Goal: Task Accomplishment & Management: Complete application form

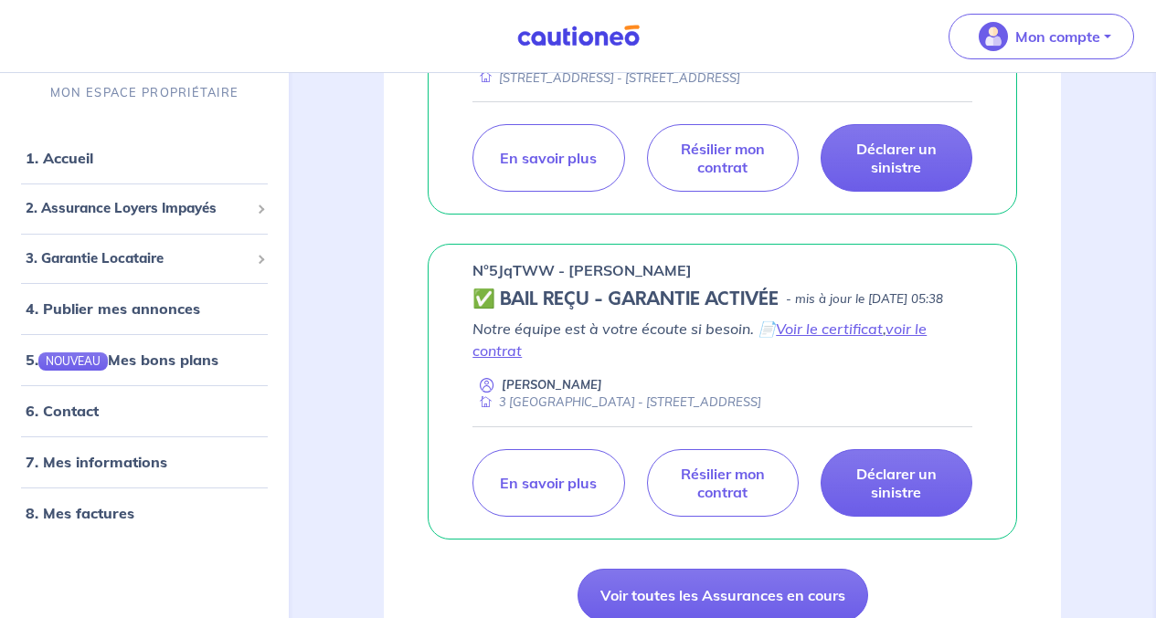
scroll to position [1467, 0]
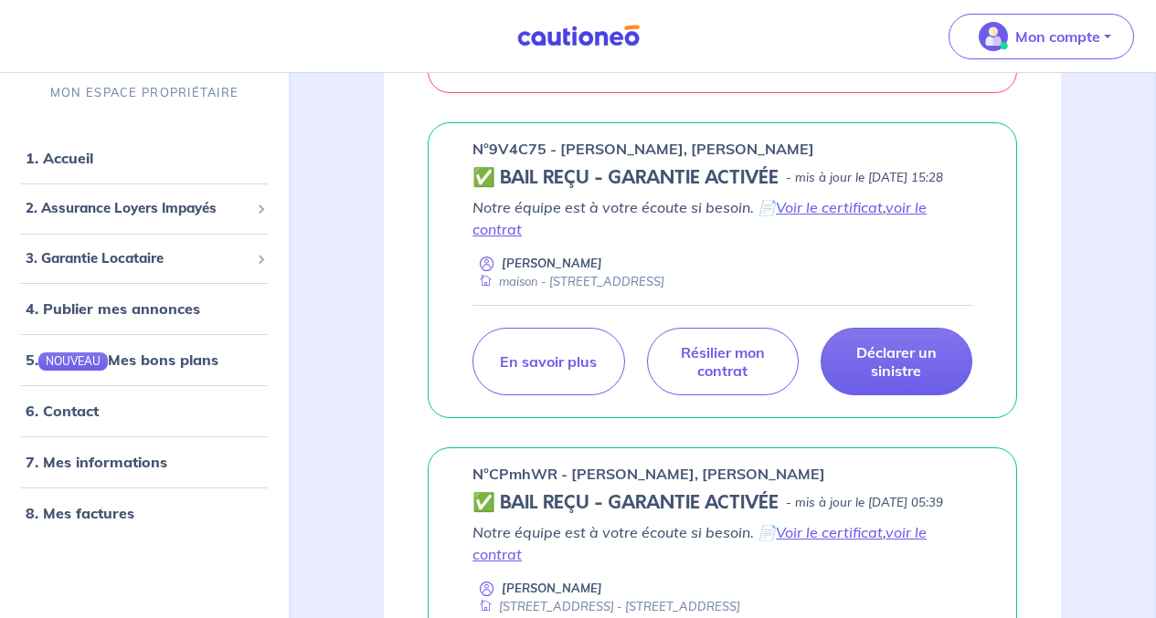
scroll to position [955, 0]
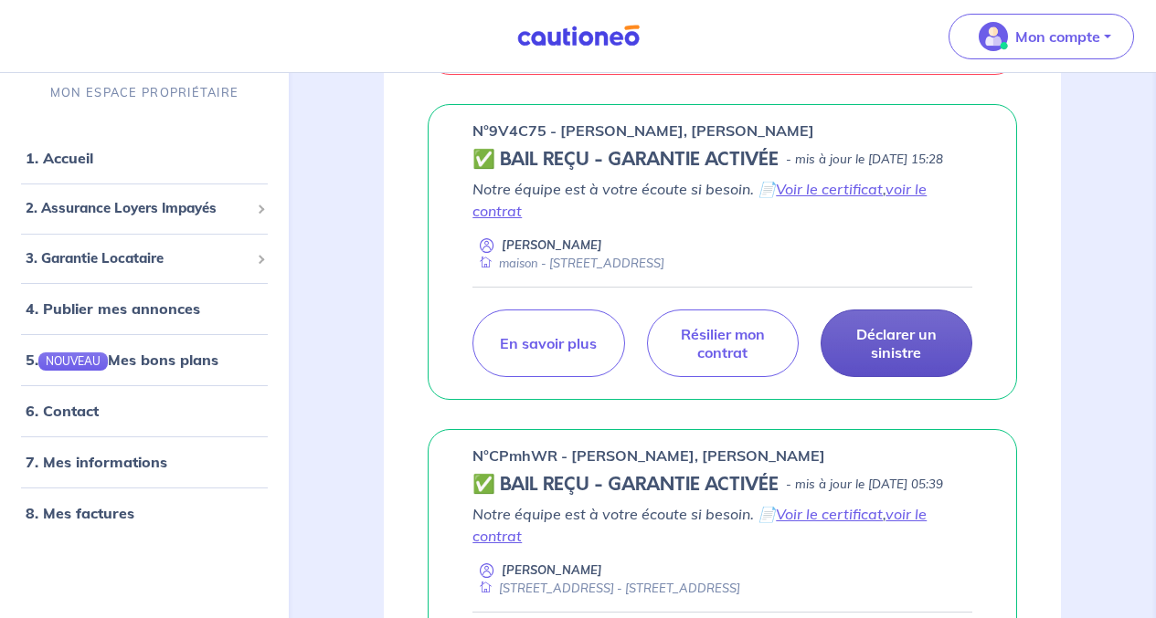
click at [906, 355] on p "Déclarer un sinistre" at bounding box center [896, 343] width 106 height 37
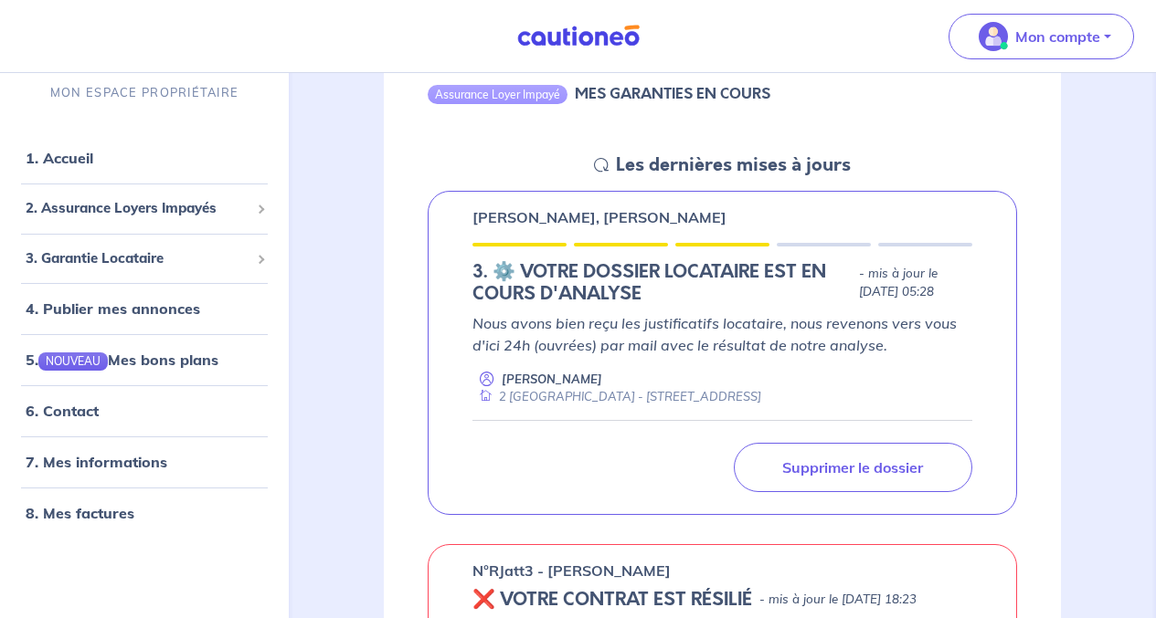
scroll to position [212, 0]
click at [85, 364] on link "5. NOUVEAU Mes bons plans" at bounding box center [121, 360] width 190 height 18
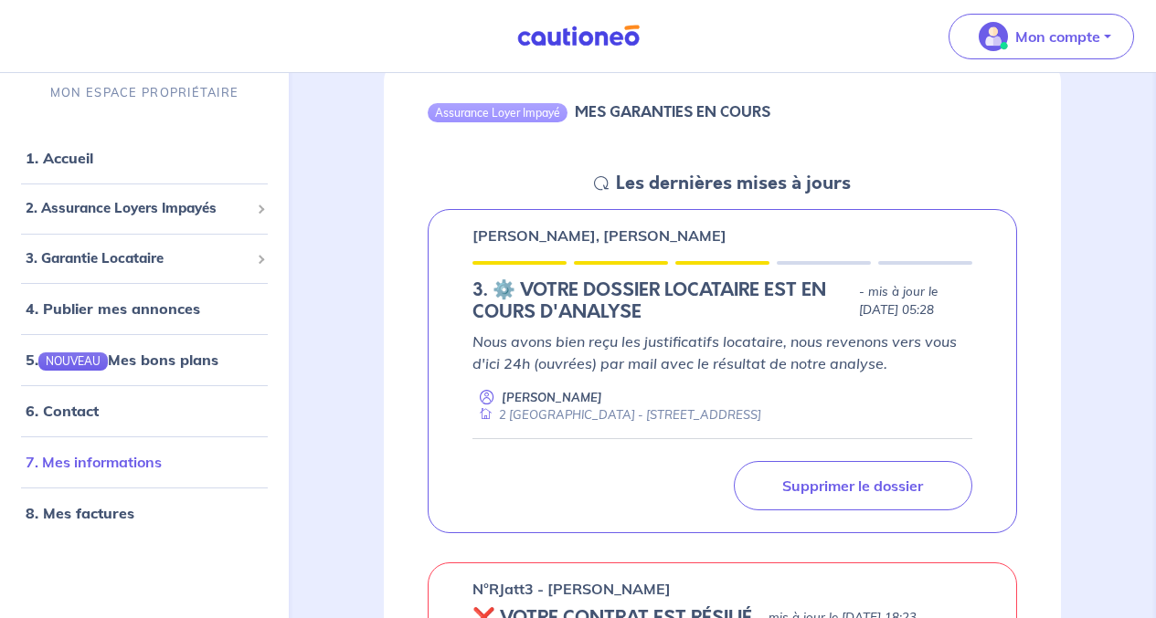
scroll to position [195, 0]
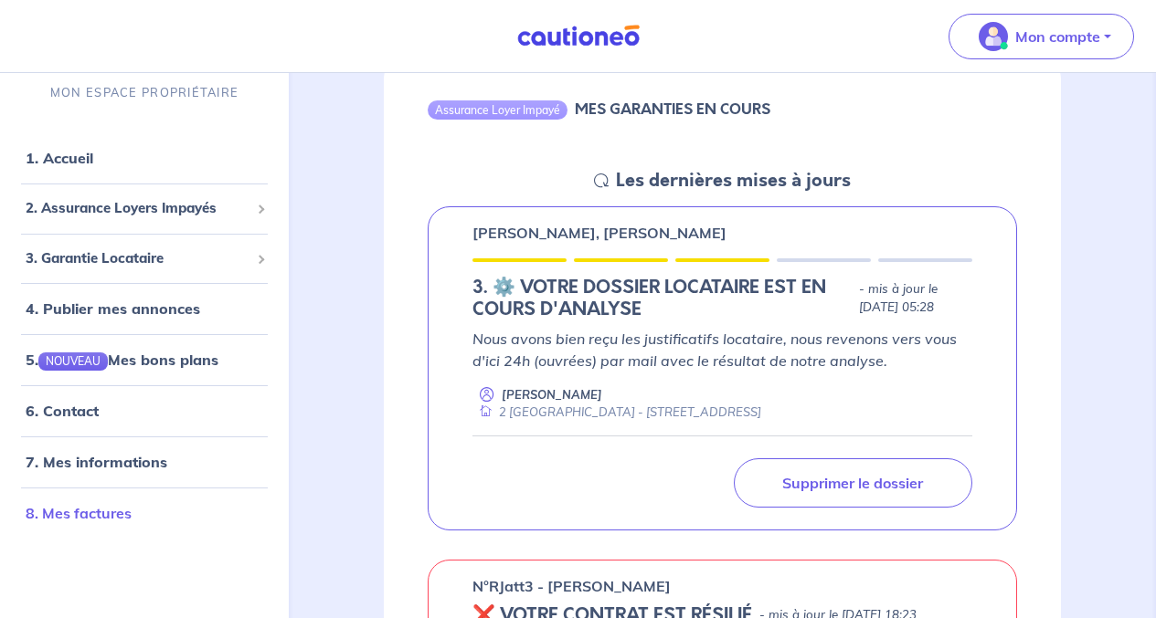
click at [55, 510] on link "8. Mes factures" at bounding box center [79, 513] width 106 height 18
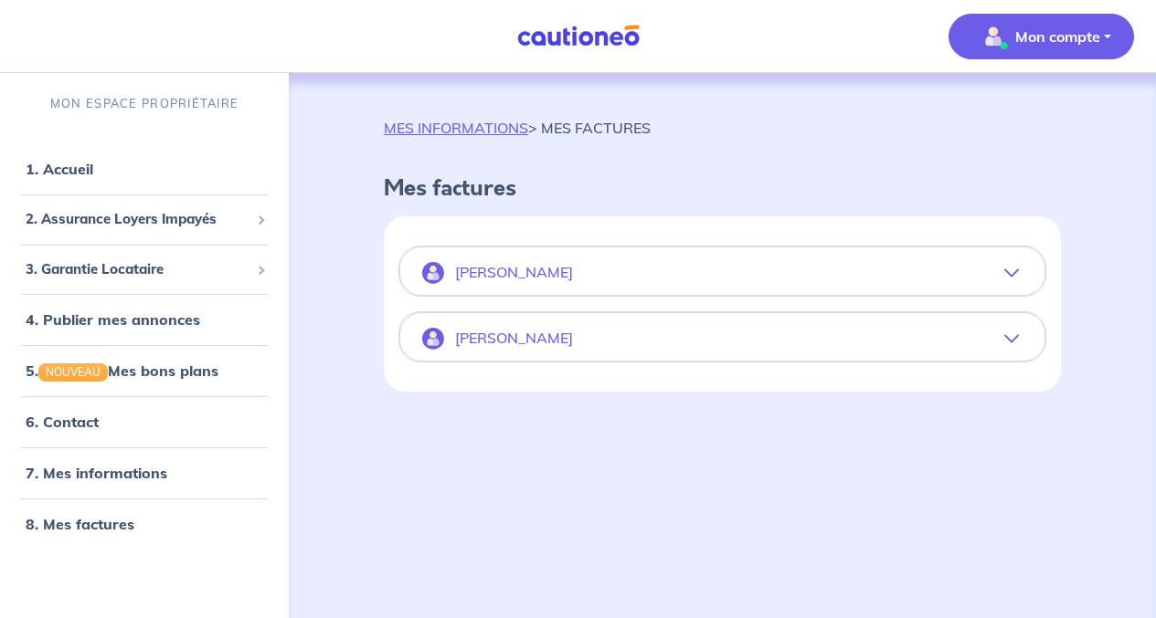
click at [1013, 272] on icon "button" at bounding box center [1011, 273] width 15 height 15
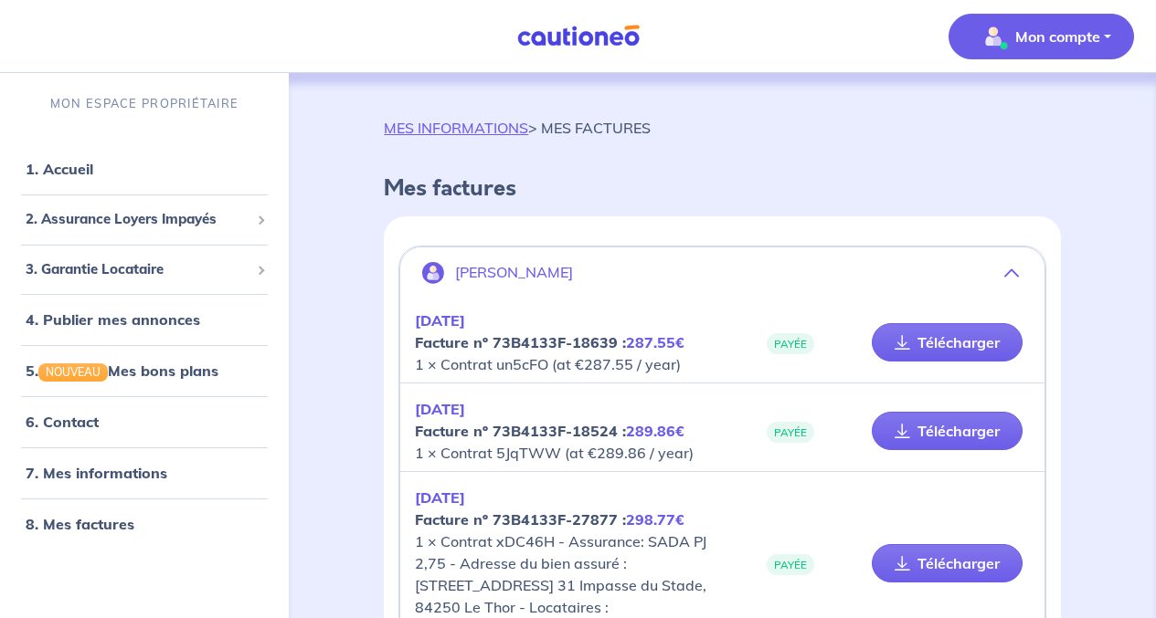
scroll to position [7, 0]
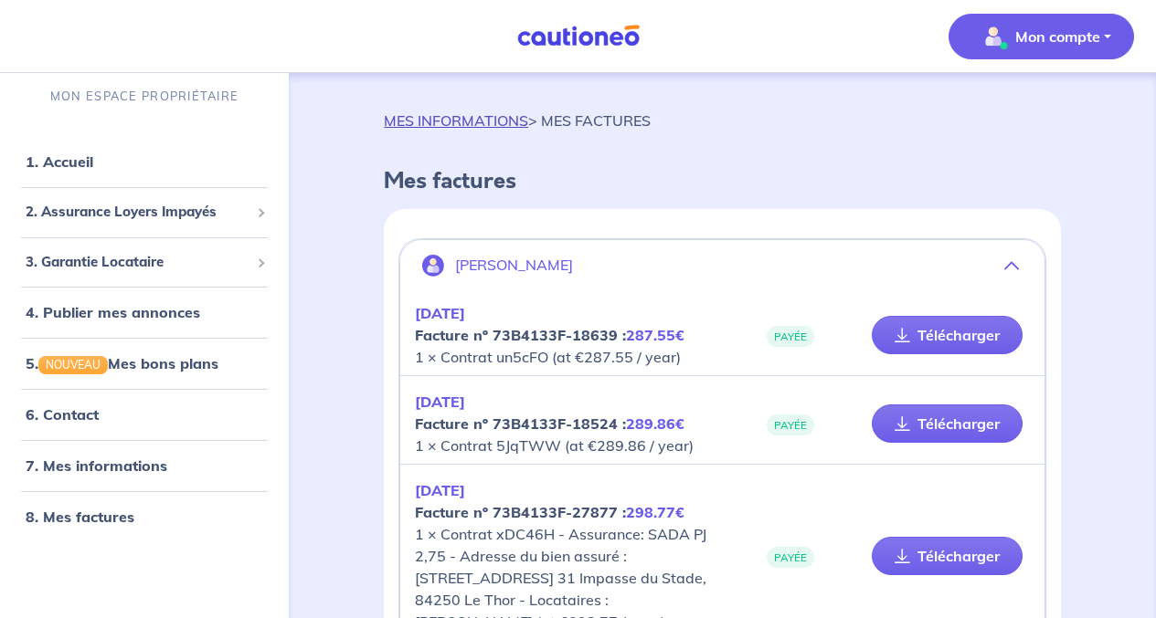
click at [501, 117] on link "MES INFORMATIONS" at bounding box center [456, 120] width 144 height 18
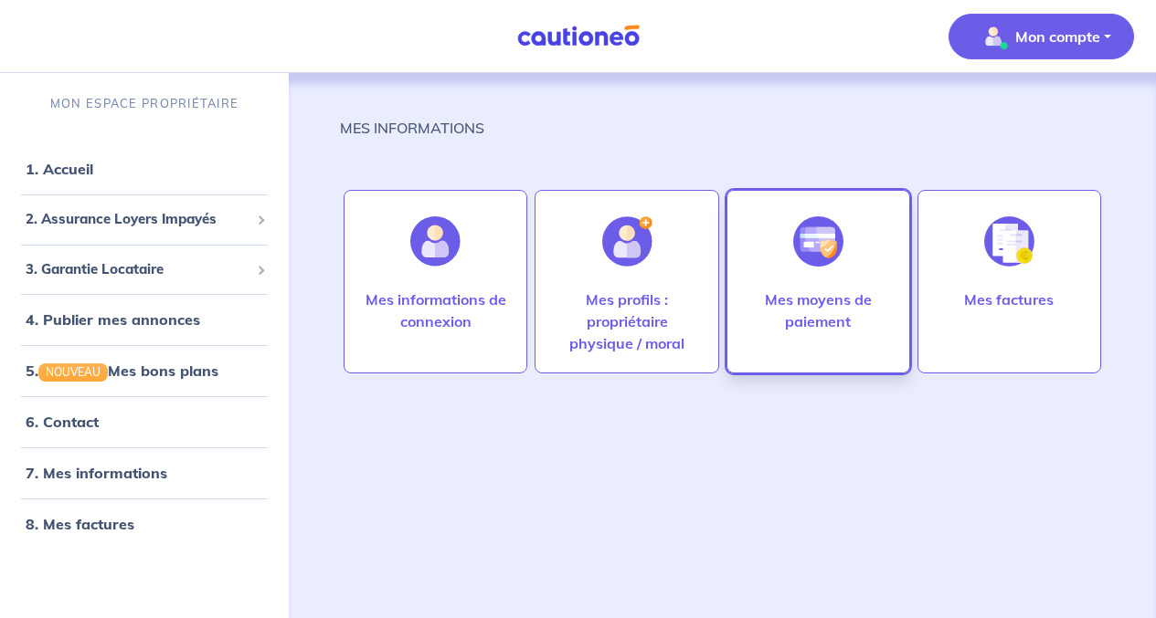
click at [804, 311] on p "Mes moyens de paiement" at bounding box center [817, 311] width 145 height 44
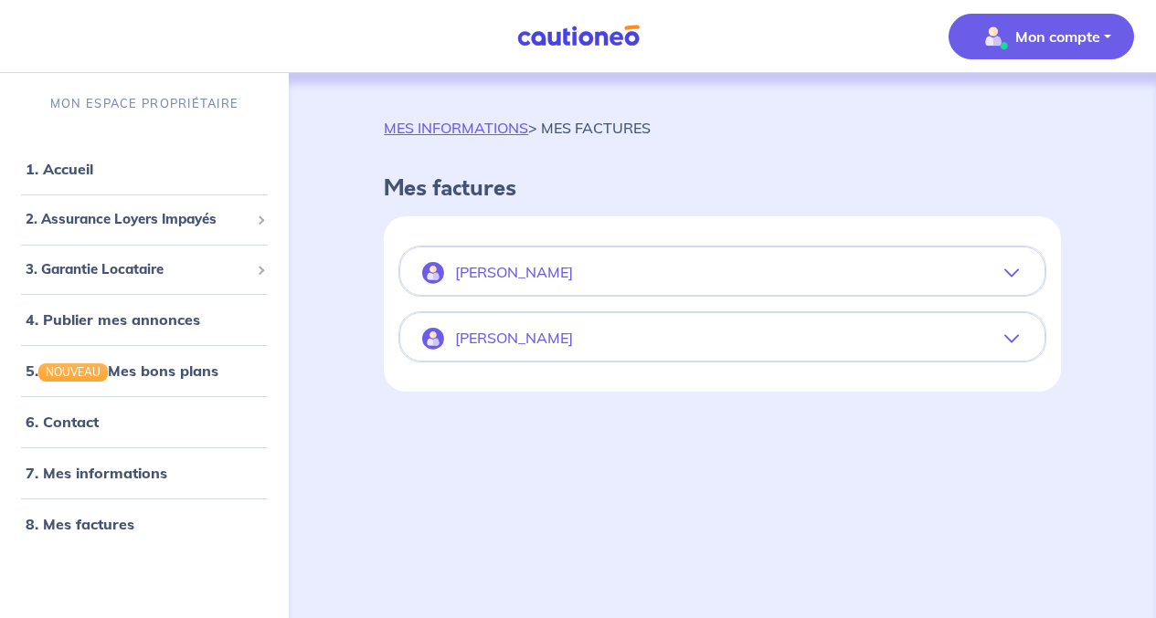
click at [1014, 358] on button "[PERSON_NAME]" at bounding box center [722, 339] width 644 height 44
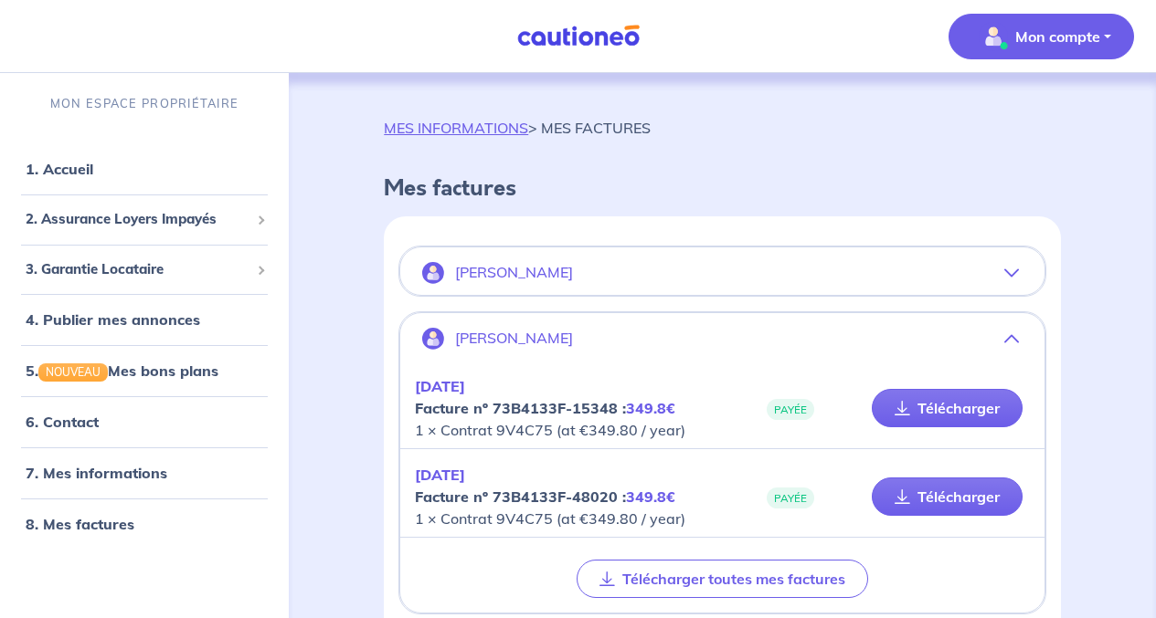
click at [1022, 334] on button "[PERSON_NAME]" at bounding box center [722, 339] width 644 height 44
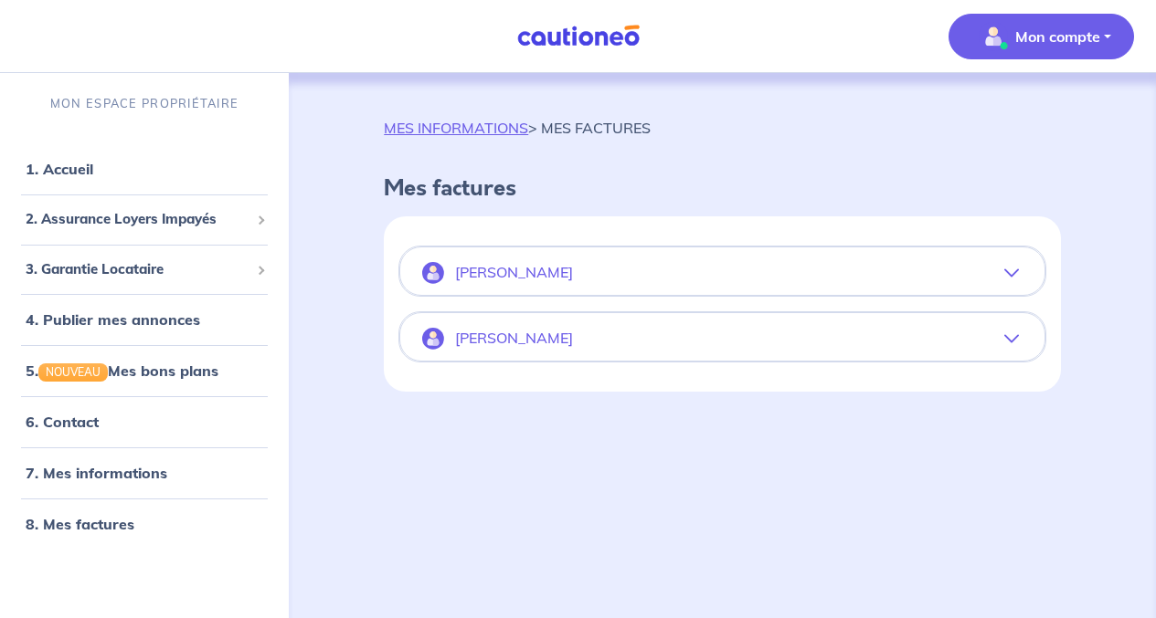
click at [1017, 348] on button "[PERSON_NAME]" at bounding box center [722, 339] width 644 height 44
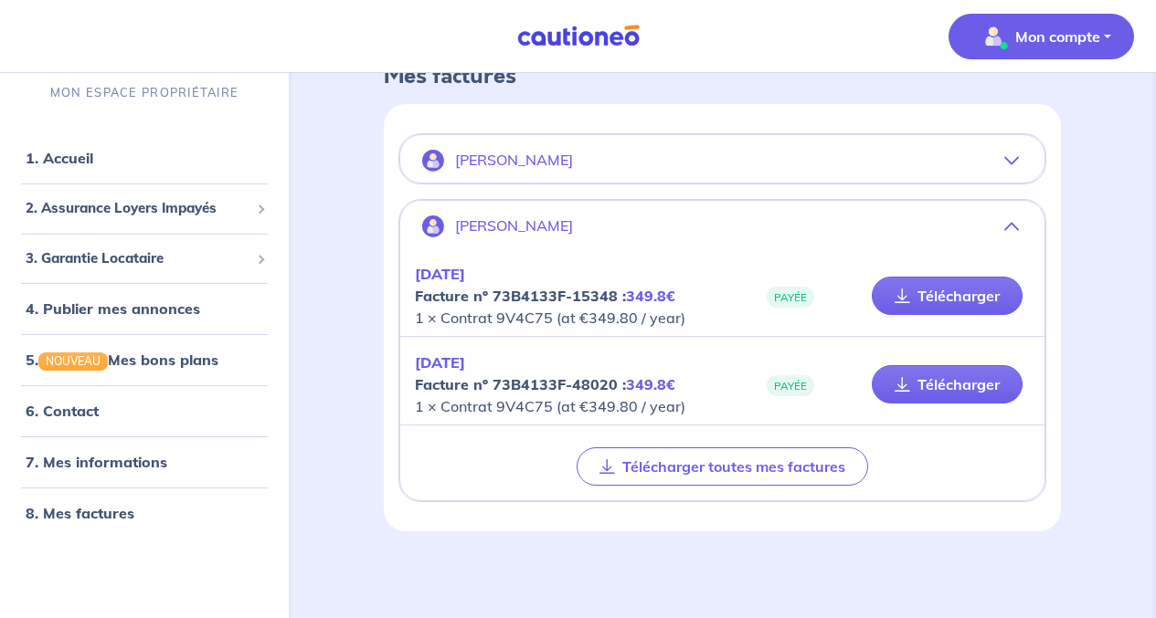
scroll to position [113, 0]
click at [1019, 161] on button "[PERSON_NAME]" at bounding box center [722, 160] width 644 height 44
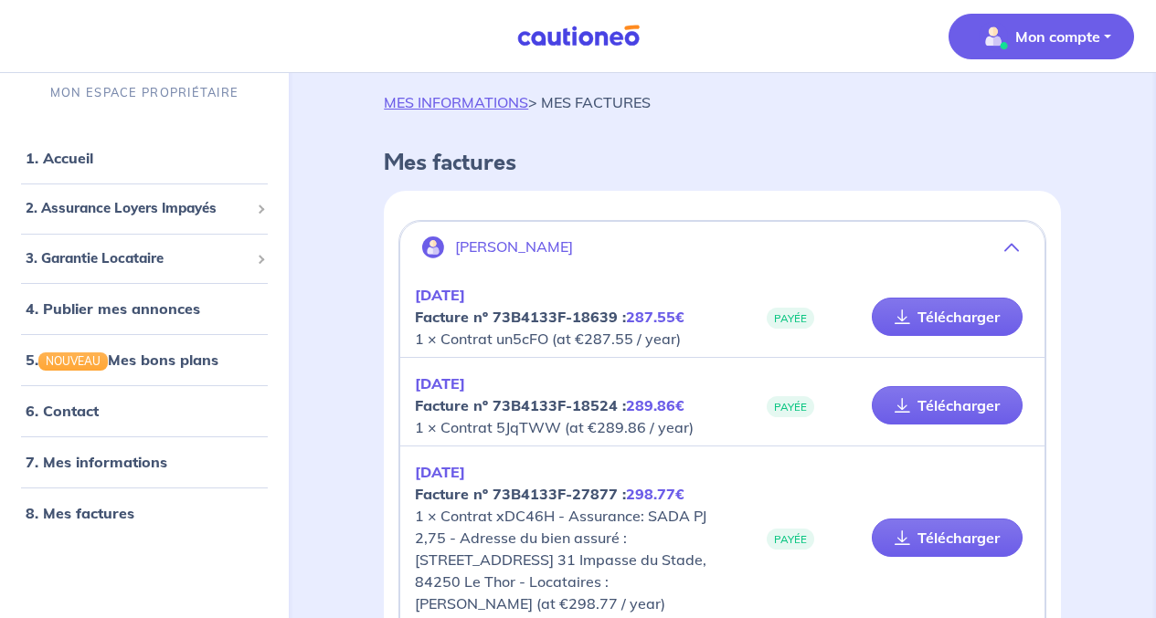
scroll to position [0, 0]
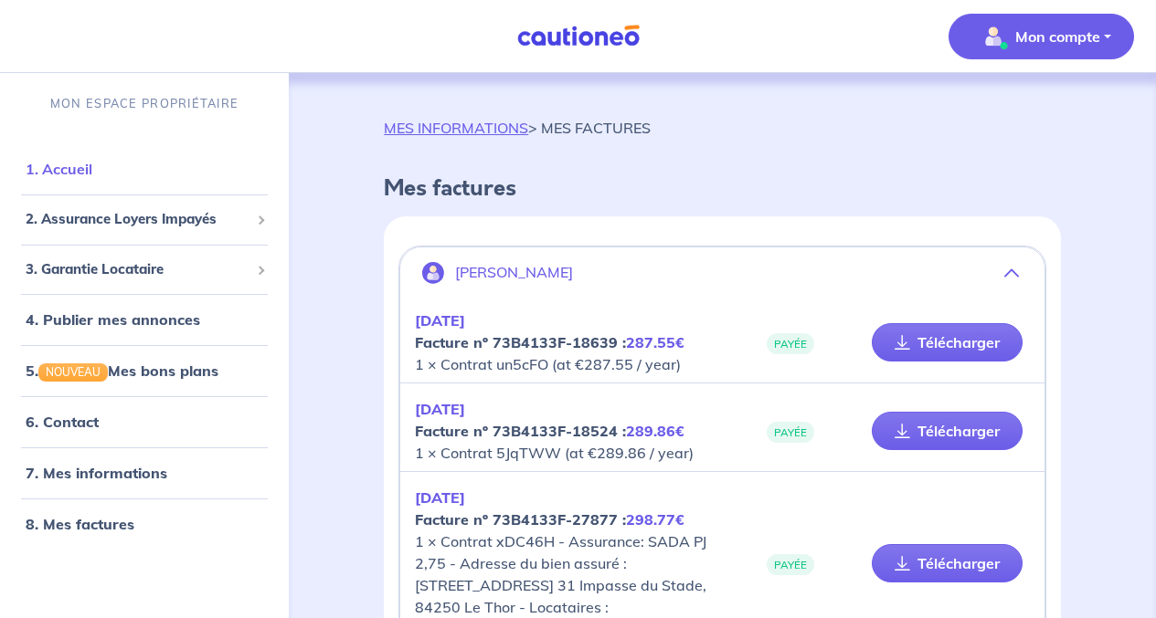
click at [90, 161] on link "1. Accueil" at bounding box center [59, 169] width 67 height 18
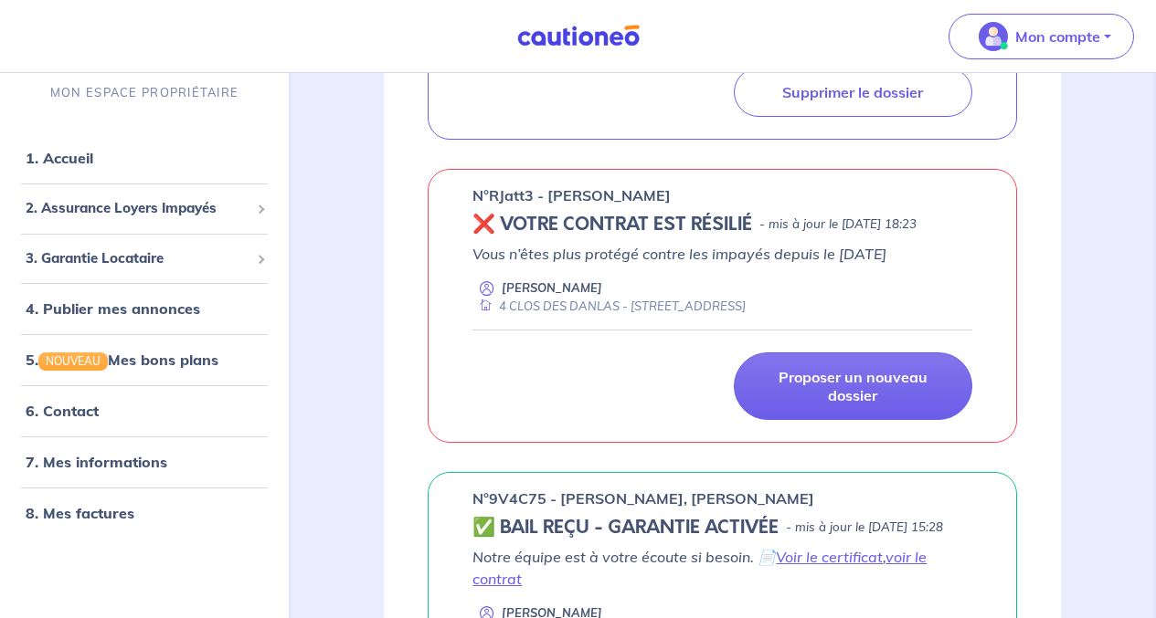
scroll to position [580, 0]
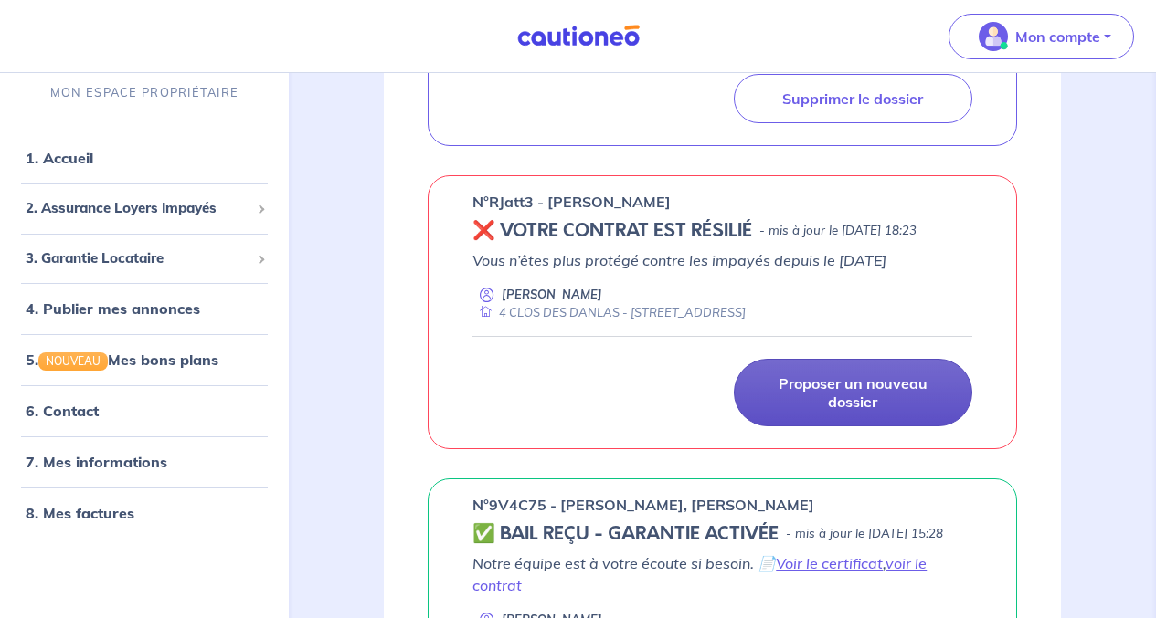
click at [796, 387] on p "Proposer un nouveau dossier" at bounding box center [852, 393] width 193 height 37
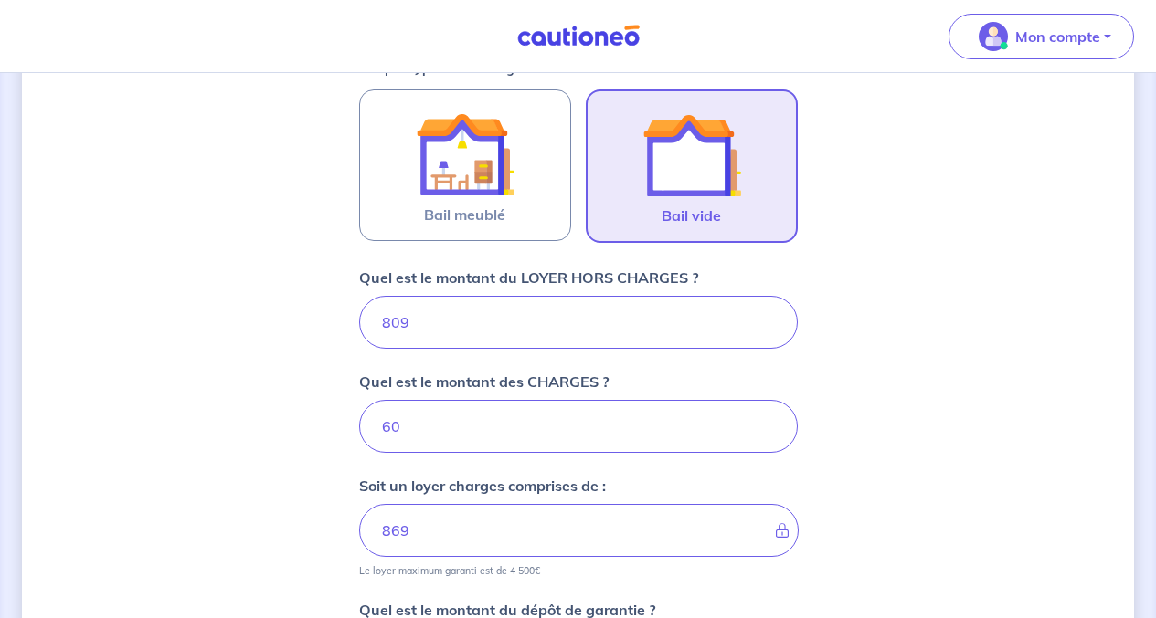
scroll to position [571, 0]
